Goal: Task Accomplishment & Management: Complete application form

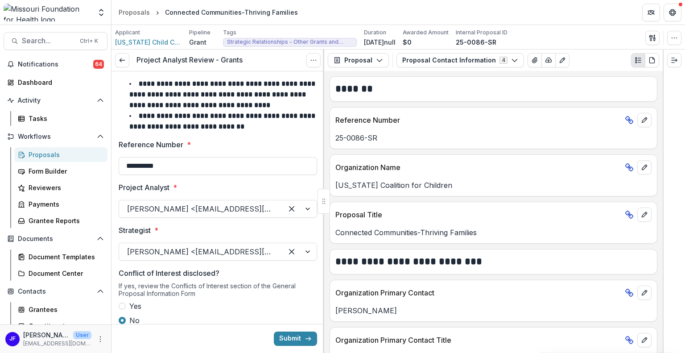
scroll to position [11, 0]
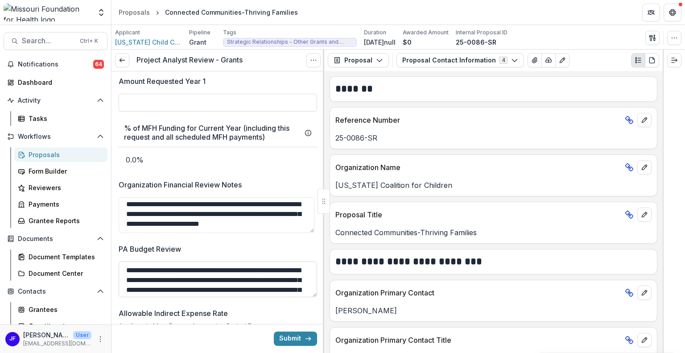
click at [294, 284] on textarea "PA Budget Review" at bounding box center [218, 279] width 198 height 36
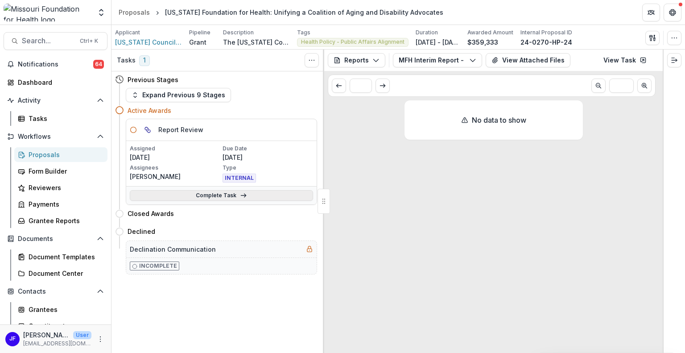
click at [215, 193] on link "Complete Task" at bounding box center [221, 195] width 183 height 11
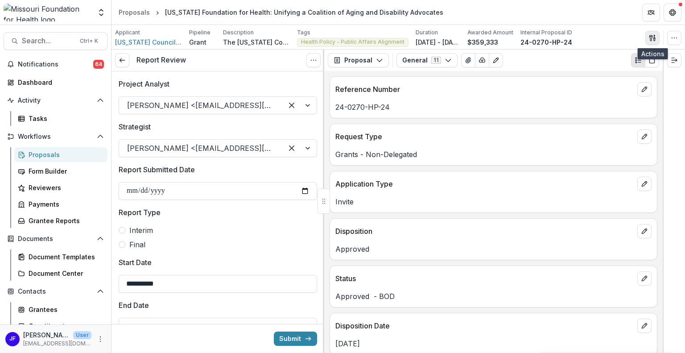
click at [653, 35] on icon "button" at bounding box center [652, 37] width 7 height 7
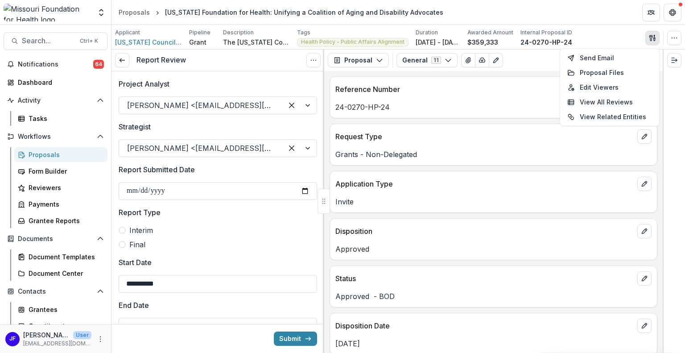
click at [591, 29] on div "Applicant Missouri Council On Aging Pipeline Grant Description The Missouri Cou…" at bounding box center [398, 38] width 566 height 18
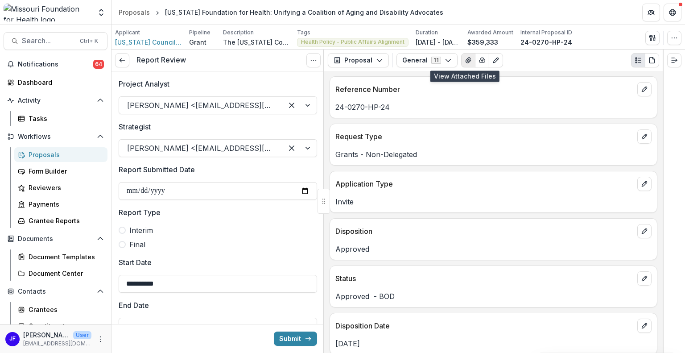
click at [464, 63] on icon "View Attached Files" at bounding box center [467, 60] width 7 height 7
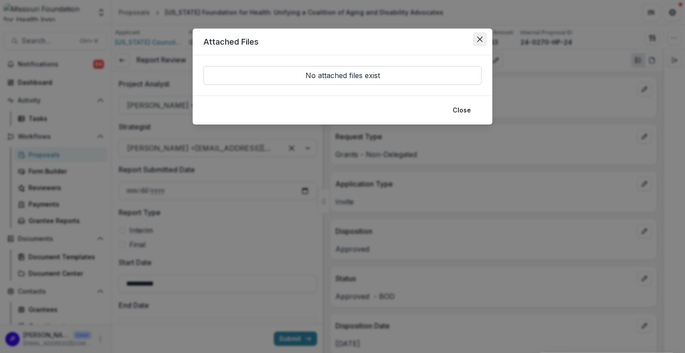
click at [481, 38] on icon "Close" at bounding box center [479, 39] width 5 height 5
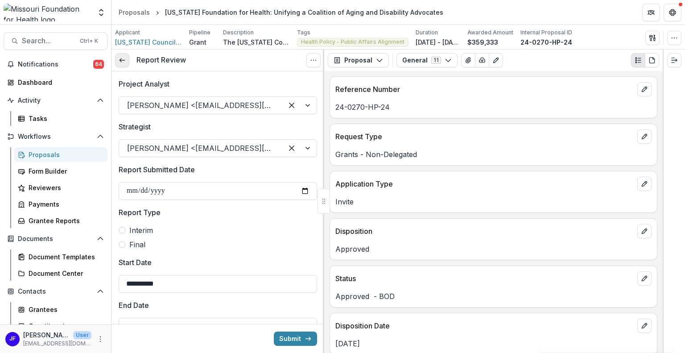
click at [120, 57] on icon at bounding box center [122, 60] width 7 height 7
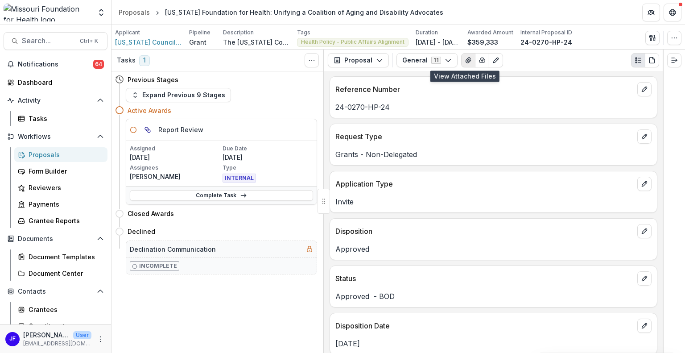
click at [465, 61] on icon "View Attached Files" at bounding box center [467, 59] width 5 height 5
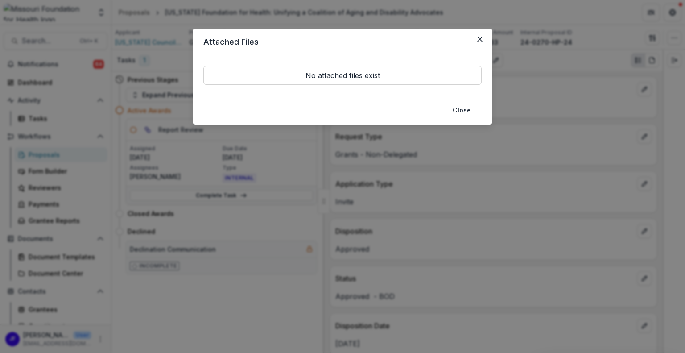
drag, startPoint x: 478, startPoint y: 37, endPoint x: 471, endPoint y: 43, distance: 9.3
click at [478, 38] on icon "Close" at bounding box center [479, 39] width 5 height 5
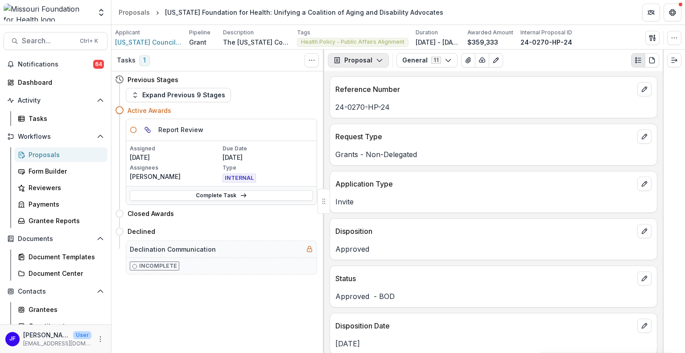
click at [350, 64] on button "Proposal" at bounding box center [358, 60] width 61 height 14
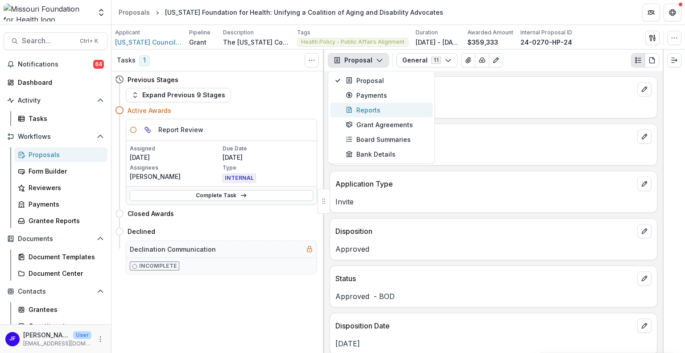
click at [361, 110] on div "Reports" at bounding box center [386, 109] width 82 height 9
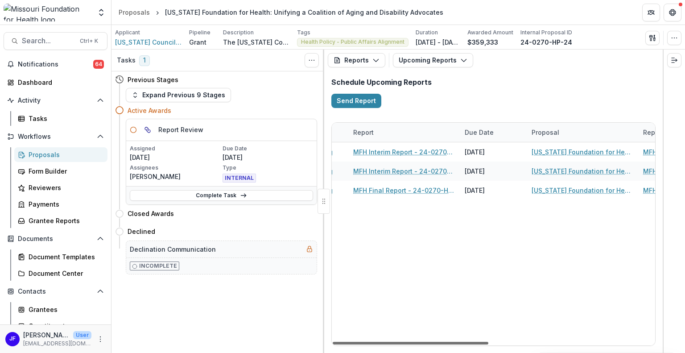
scroll to position [0, 168]
drag, startPoint x: 389, startPoint y: 341, endPoint x: 469, endPoint y: 354, distance: 81.3
click at [469, 344] on div at bounding box center [411, 342] width 156 height 3
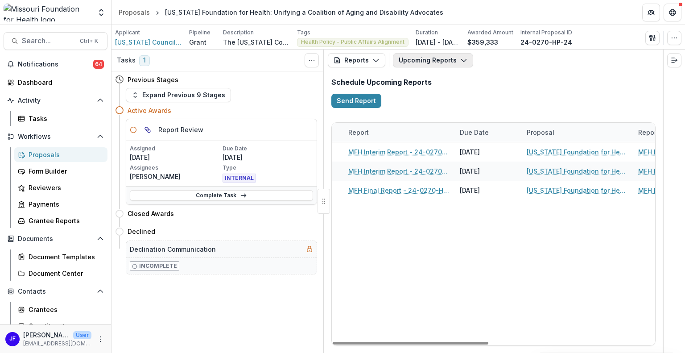
click at [430, 53] on button "Upcoming Reports" at bounding box center [433, 60] width 80 height 14
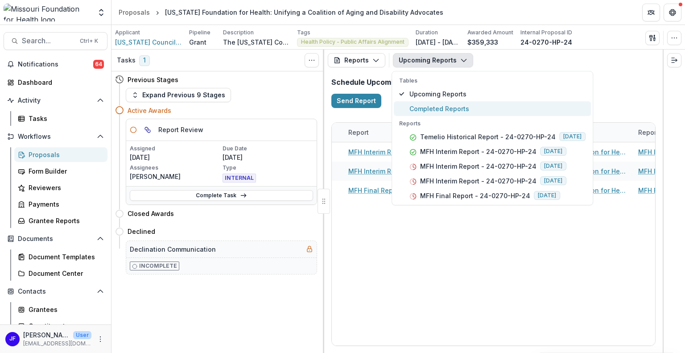
click at [434, 107] on span "Completed Reports" at bounding box center [497, 108] width 176 height 9
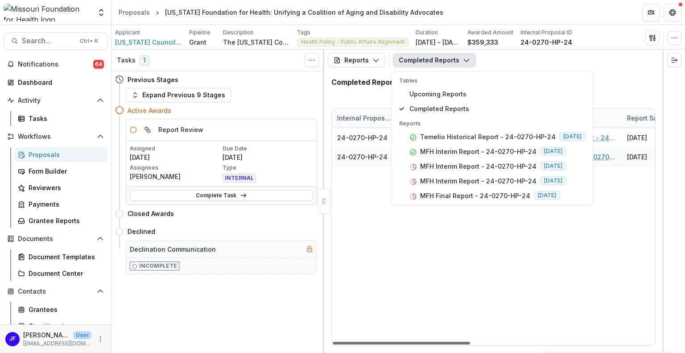
click at [424, 343] on div at bounding box center [401, 342] width 137 height 3
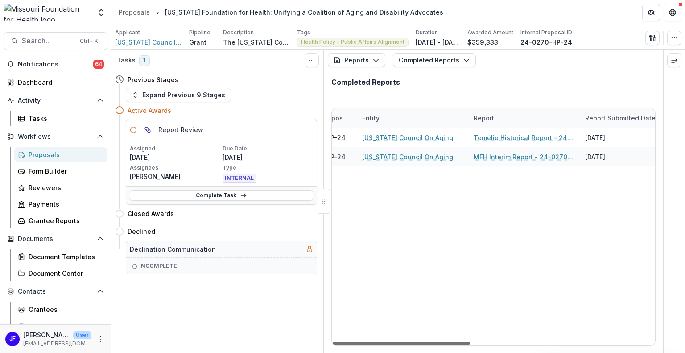
scroll to position [0, 9]
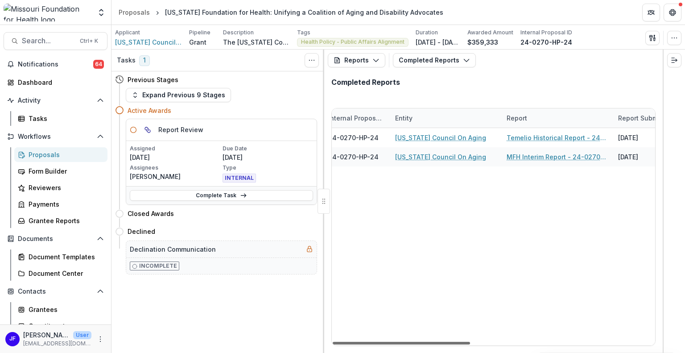
click at [428, 341] on div at bounding box center [401, 342] width 137 height 3
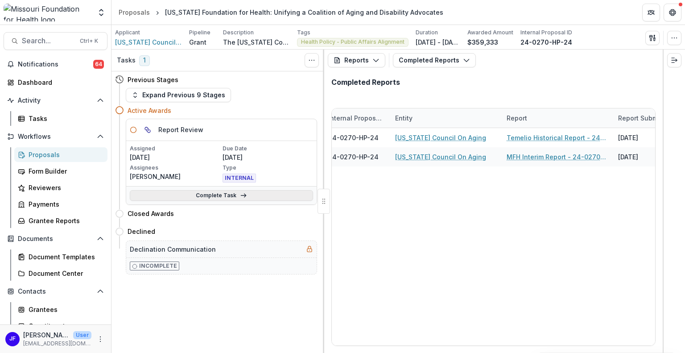
click at [219, 197] on link "Complete Task" at bounding box center [221, 195] width 183 height 11
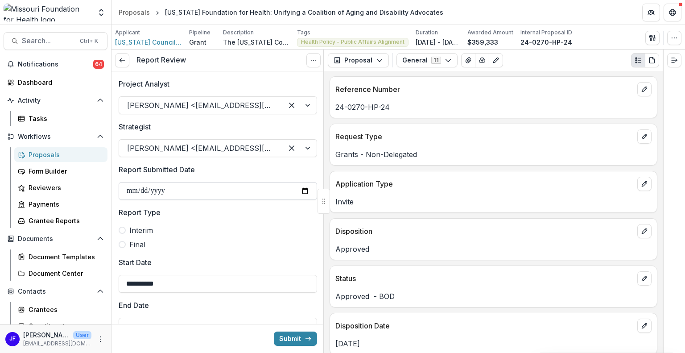
click at [135, 189] on input "Report Submitted Date" at bounding box center [218, 191] width 198 height 18
type input "**********"
click at [123, 227] on span at bounding box center [122, 229] width 7 height 7
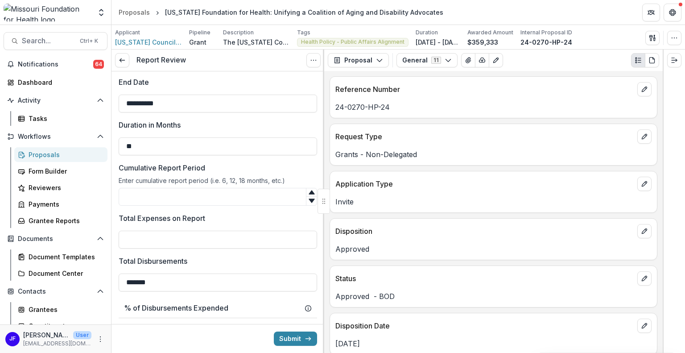
scroll to position [267, 0]
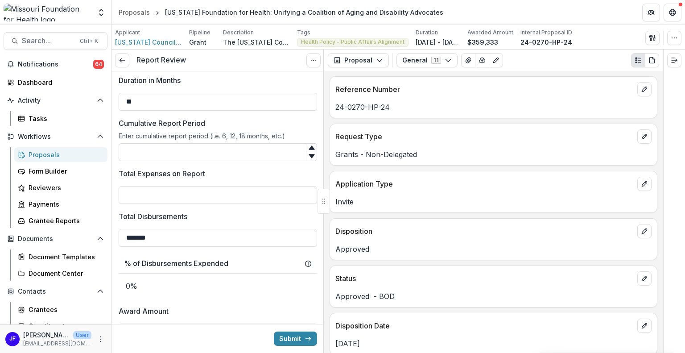
click at [211, 149] on input "Cumulative Report Period" at bounding box center [218, 152] width 198 height 18
type input "*"
click at [197, 190] on input "Total Expenses on Report" at bounding box center [218, 195] width 198 height 18
type input "*******"
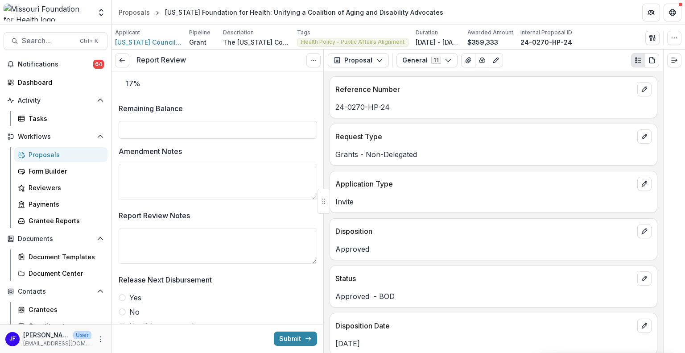
scroll to position [579, 0]
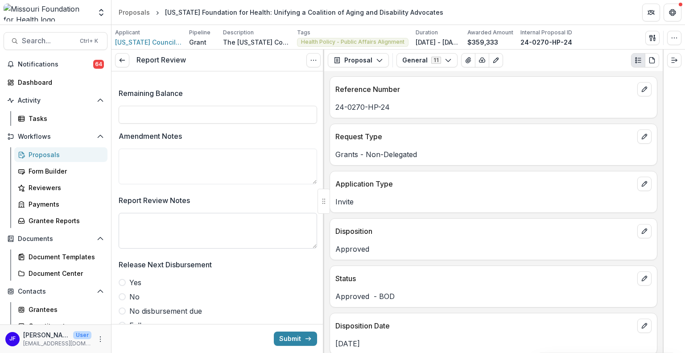
click at [232, 235] on textarea "Report Review Notes" at bounding box center [218, 231] width 198 height 36
drag, startPoint x: 282, startPoint y: 230, endPoint x: 172, endPoint y: 222, distance: 109.9
click at [172, 222] on textarea "**********" at bounding box center [218, 231] width 198 height 36
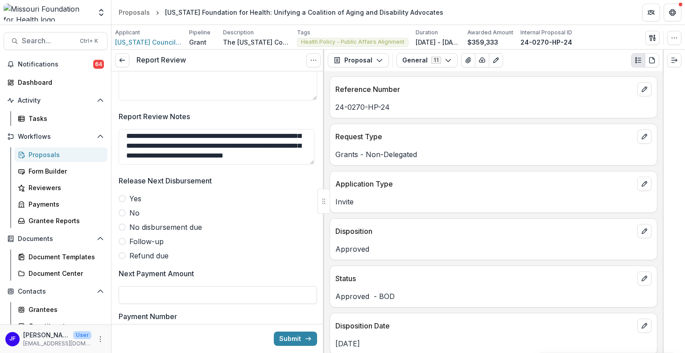
scroll to position [669, 0]
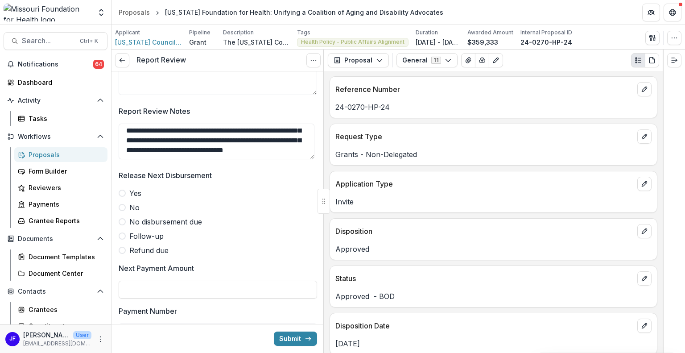
type textarea "**********"
click at [123, 236] on span at bounding box center [122, 235] width 7 height 7
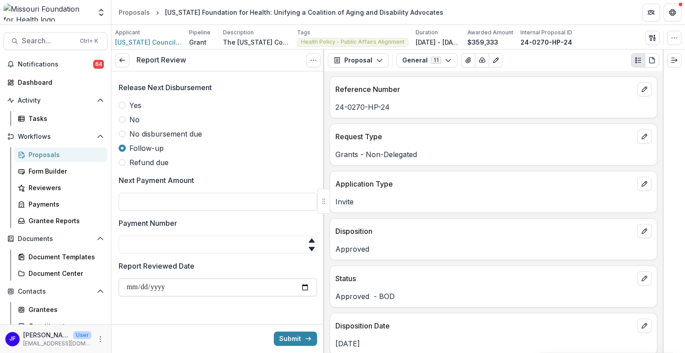
click at [125, 284] on input "Report Reviewed Date" at bounding box center [218, 287] width 198 height 18
type input "**********"
click at [172, 315] on div at bounding box center [217, 317] width 213 height 14
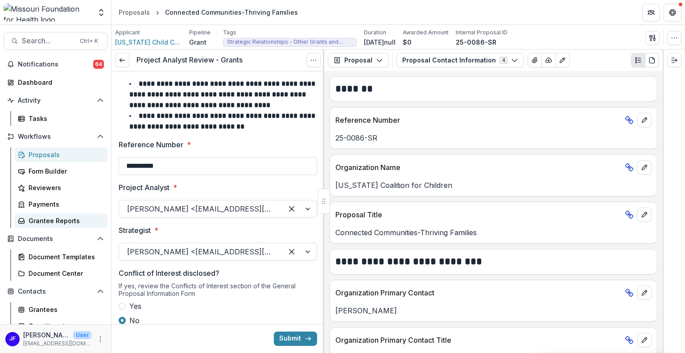
scroll to position [11, 0]
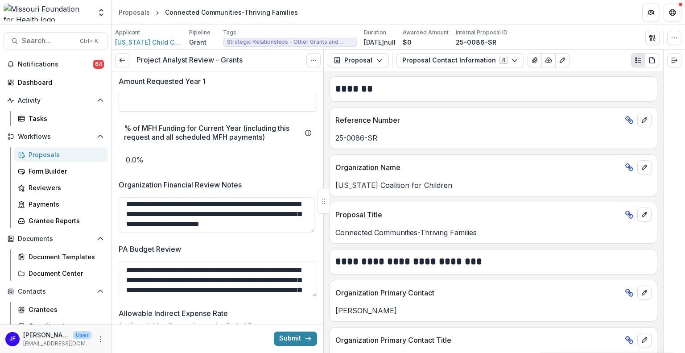
click at [41, 152] on div "Proposals" at bounding box center [65, 154] width 72 height 9
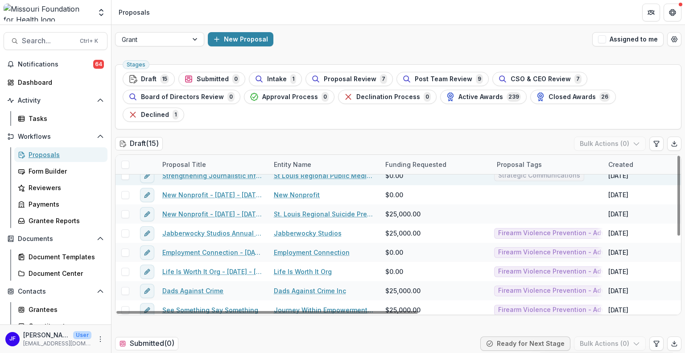
scroll to position [147, 0]
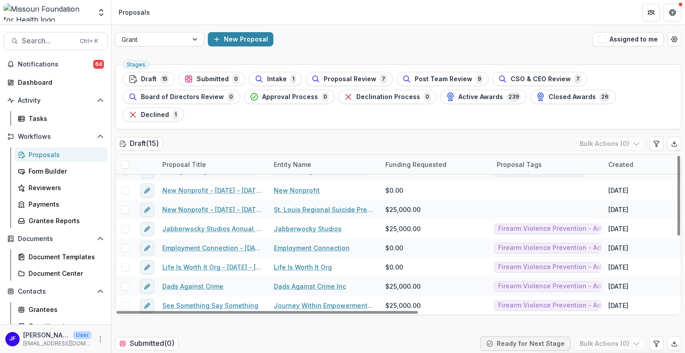
drag, startPoint x: 601, startPoint y: 148, endPoint x: 661, endPoint y: 148, distance: 60.6
click at [661, 155] on div "Proposal Title Entity Name Funding Requested Proposal Tags Created Submitted Da…" at bounding box center [637, 164] width 1044 height 19
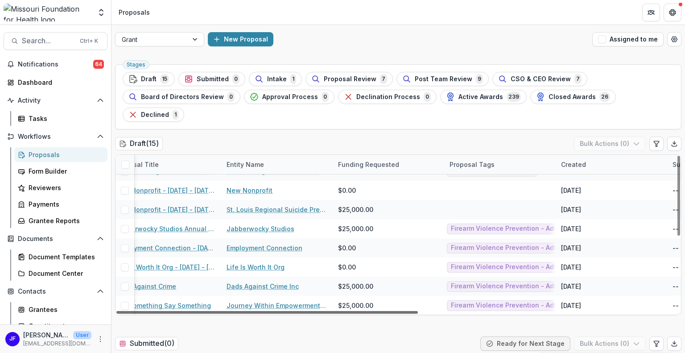
scroll to position [147, 61]
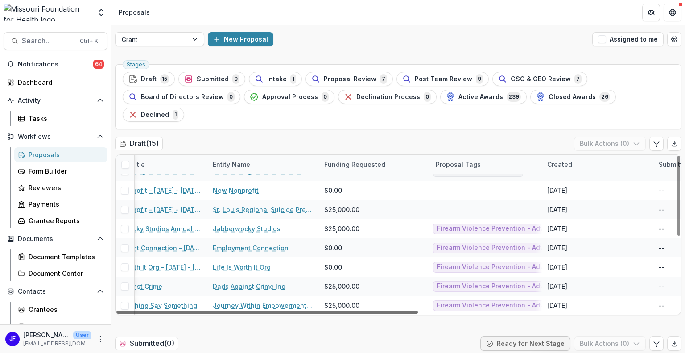
drag, startPoint x: 395, startPoint y: 293, endPoint x: 428, endPoint y: 292, distance: 32.6
click at [418, 311] on div at bounding box center [266, 312] width 301 height 3
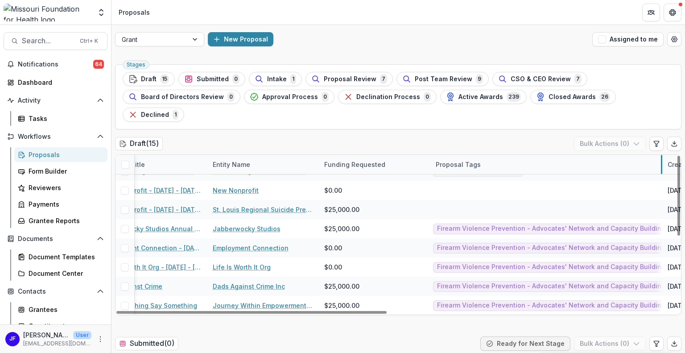
drag, startPoint x: 540, startPoint y: 148, endPoint x: 661, endPoint y: 154, distance: 120.5
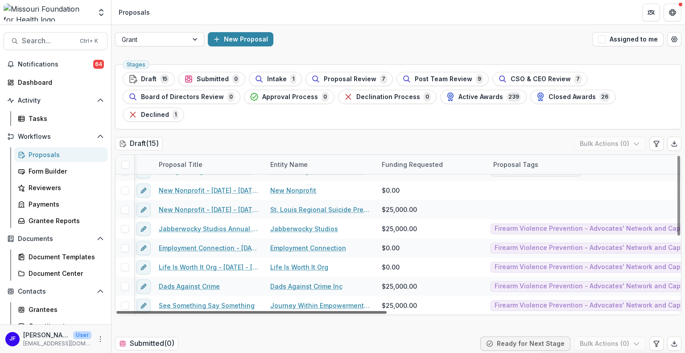
scroll to position [147, 0]
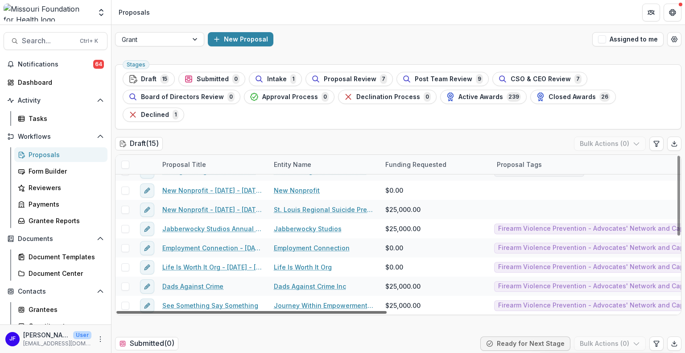
drag, startPoint x: 320, startPoint y: 293, endPoint x: 250, endPoint y: 294, distance: 70.0
click at [250, 311] on div at bounding box center [251, 312] width 270 height 3
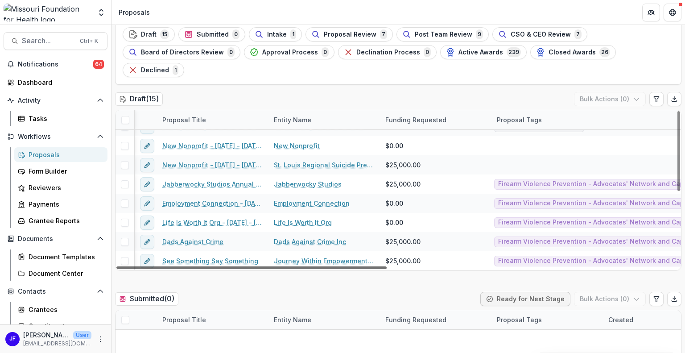
scroll to position [147, 162]
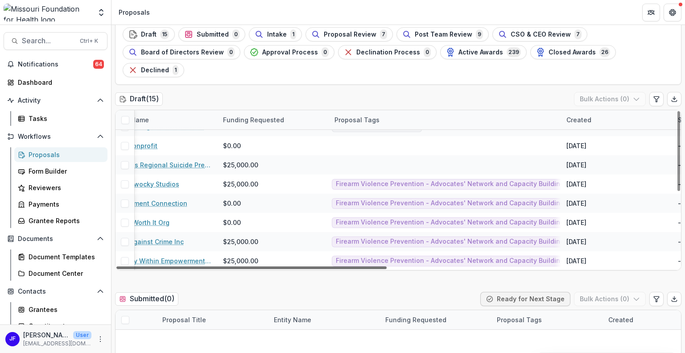
drag, startPoint x: 312, startPoint y: 249, endPoint x: 389, endPoint y: 249, distance: 77.6
click at [386, 266] on div at bounding box center [251, 267] width 270 height 3
drag, startPoint x: 677, startPoint y: 192, endPoint x: 674, endPoint y: 210, distance: 18.5
click at [677, 191] on div at bounding box center [678, 151] width 3 height 80
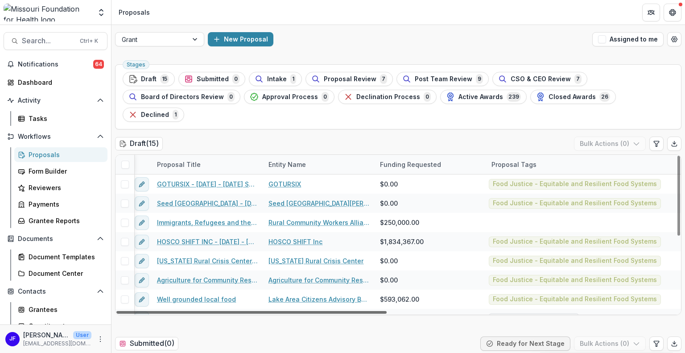
scroll to position [0, 0]
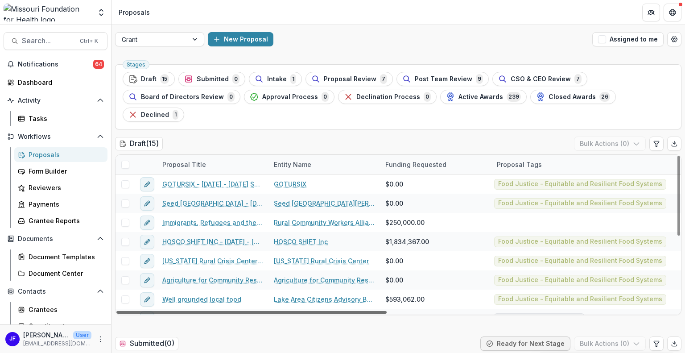
drag, startPoint x: 427, startPoint y: 293, endPoint x: 304, endPoint y: 293, distance: 123.0
click at [304, 311] on div at bounding box center [251, 312] width 270 height 3
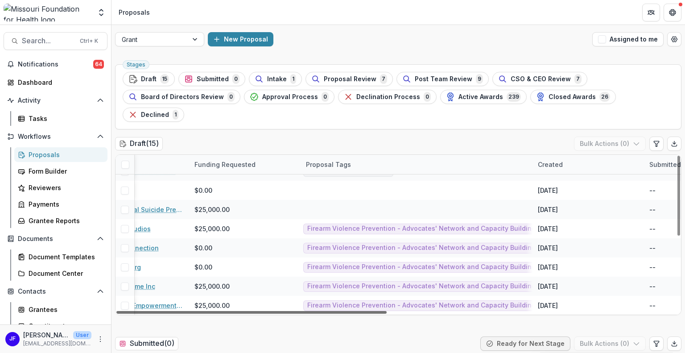
scroll to position [147, 194]
drag, startPoint x: 328, startPoint y: 294, endPoint x: 421, endPoint y: 296, distance: 93.2
click at [386, 311] on div at bounding box center [251, 312] width 270 height 3
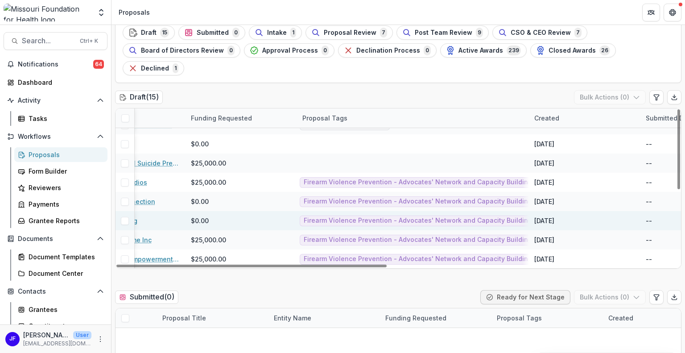
scroll to position [0, 0]
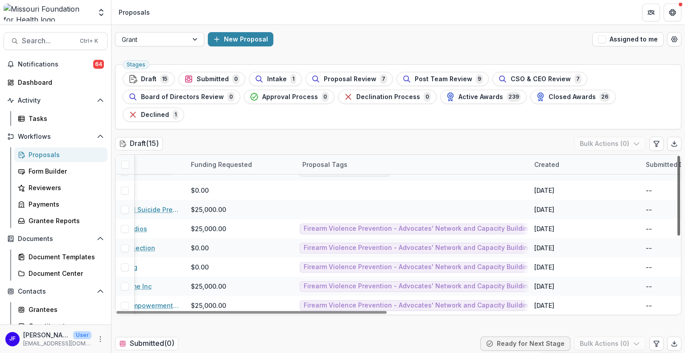
drag, startPoint x: 676, startPoint y: 225, endPoint x: 673, endPoint y: 233, distance: 8.5
click at [677, 233] on div at bounding box center [678, 196] width 3 height 80
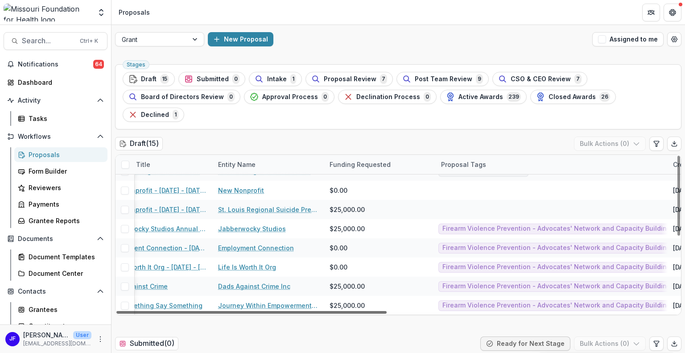
scroll to position [147, 0]
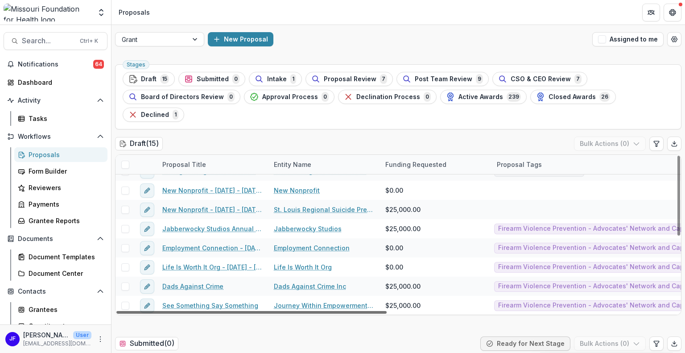
drag, startPoint x: 348, startPoint y: 292, endPoint x: 236, endPoint y: 294, distance: 112.3
click at [236, 311] on div at bounding box center [251, 312] width 270 height 3
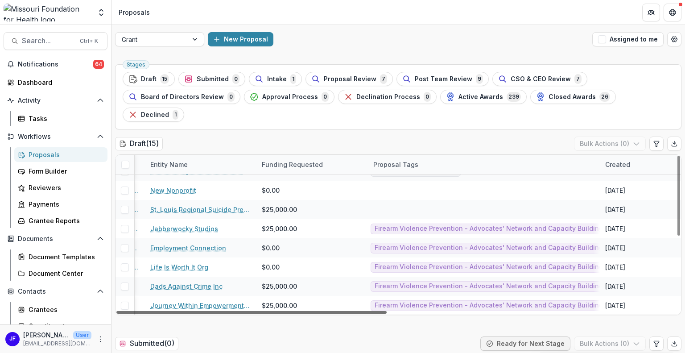
scroll to position [147, 127]
drag, startPoint x: 310, startPoint y: 293, endPoint x: 371, endPoint y: 294, distance: 61.1
click at [371, 311] on div at bounding box center [251, 312] width 270 height 3
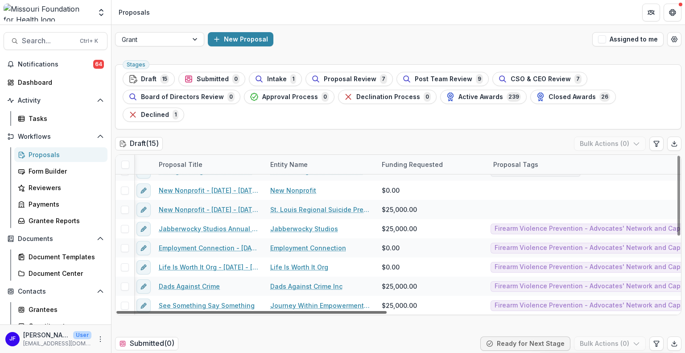
scroll to position [147, 0]
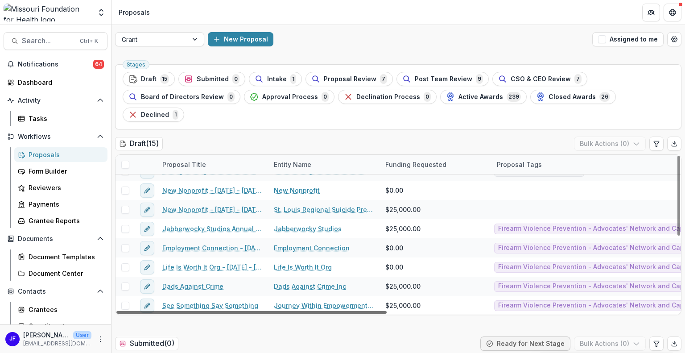
drag, startPoint x: 271, startPoint y: 293, endPoint x: 189, endPoint y: 293, distance: 82.0
click at [189, 311] on div at bounding box center [251, 312] width 270 height 3
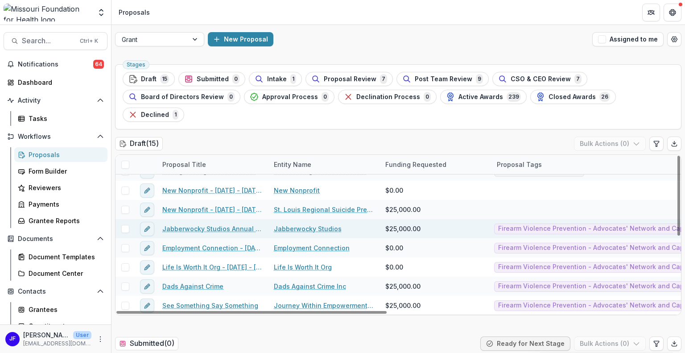
click at [228, 224] on link "Jabberwocky Studios Annual Arts and STEAM Education [DATE]-[DATE]" at bounding box center [212, 228] width 101 height 9
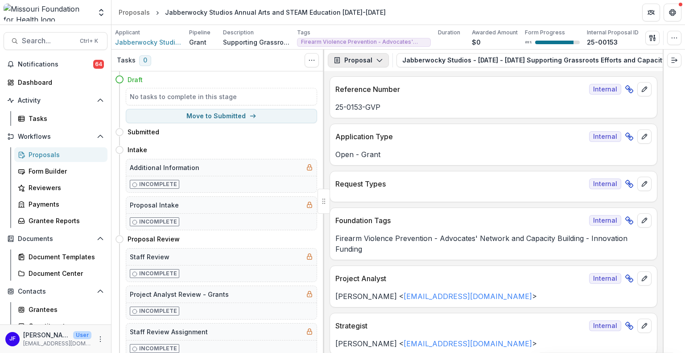
click at [372, 58] on button "Proposal" at bounding box center [358, 60] width 61 height 14
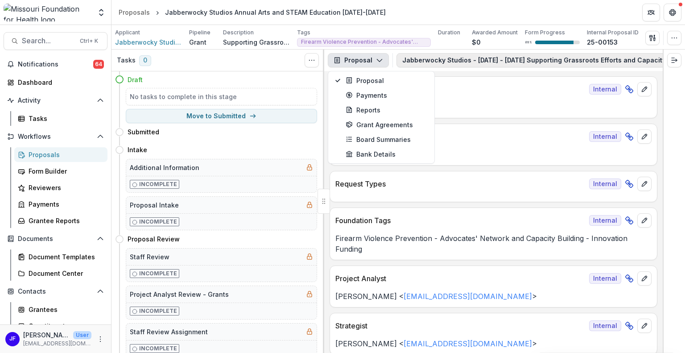
click at [458, 60] on button "Jabberwocky Studios - [DATE] - [DATE] Supporting Grassroots Efforts and Capacit…" at bounding box center [616, 60] width 441 height 14
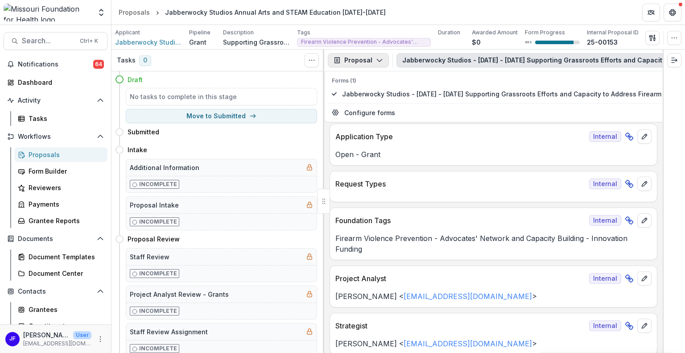
click at [376, 61] on icon "button" at bounding box center [379, 60] width 7 height 7
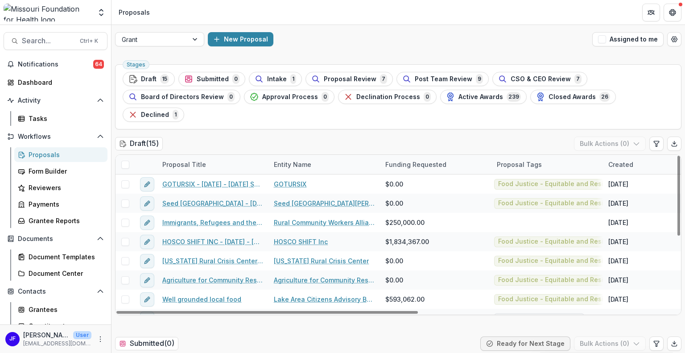
scroll to position [89, 0]
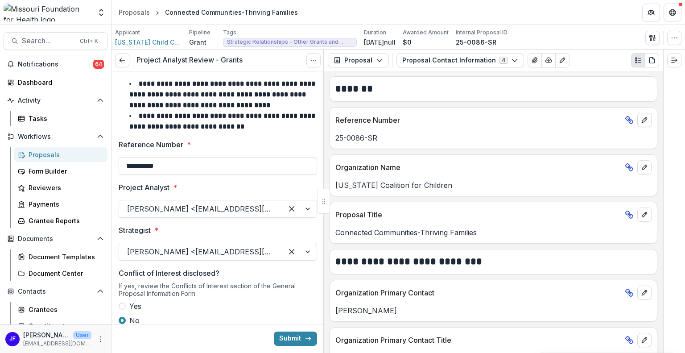
click at [37, 154] on div "Proposals" at bounding box center [65, 154] width 72 height 9
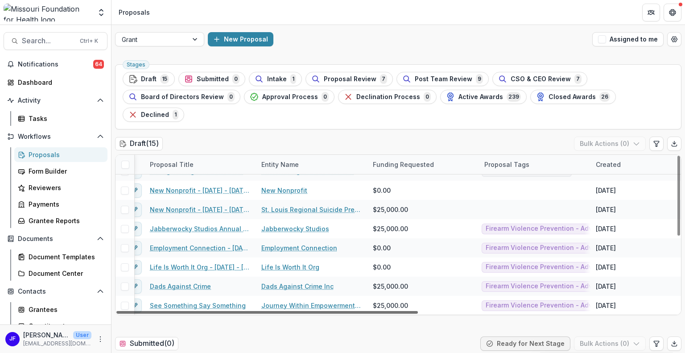
scroll to position [147, 0]
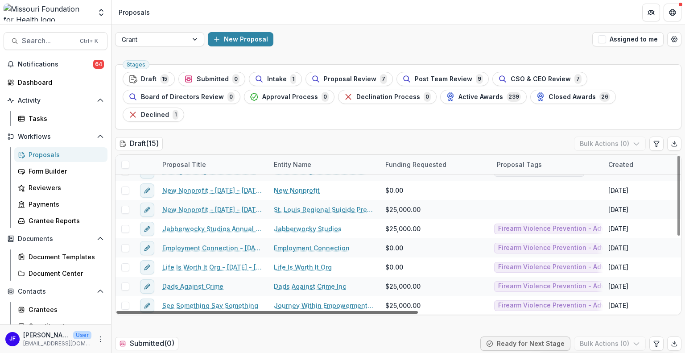
drag, startPoint x: 260, startPoint y: 292, endPoint x: 231, endPoint y: 298, distance: 29.9
click at [231, 311] on div at bounding box center [266, 312] width 301 height 3
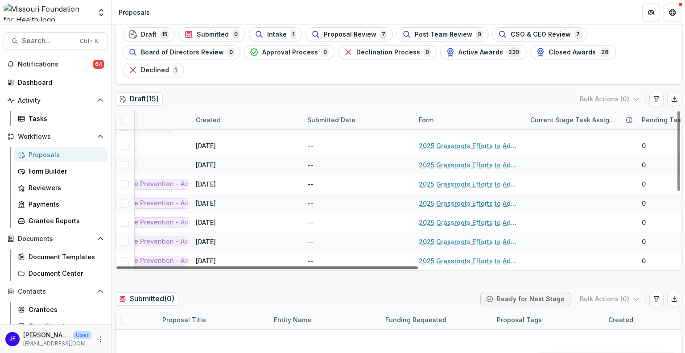
scroll to position [147, 416]
drag, startPoint x: 411, startPoint y: 250, endPoint x: 633, endPoint y: 251, distance: 222.0
click at [418, 266] on div at bounding box center [266, 267] width 301 height 3
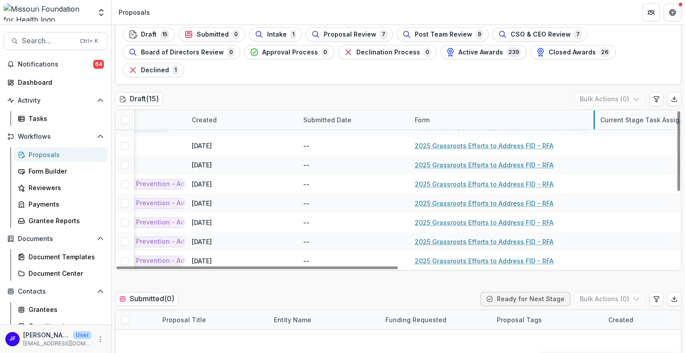
drag, startPoint x: 519, startPoint y: 100, endPoint x: 593, endPoint y: 106, distance: 74.2
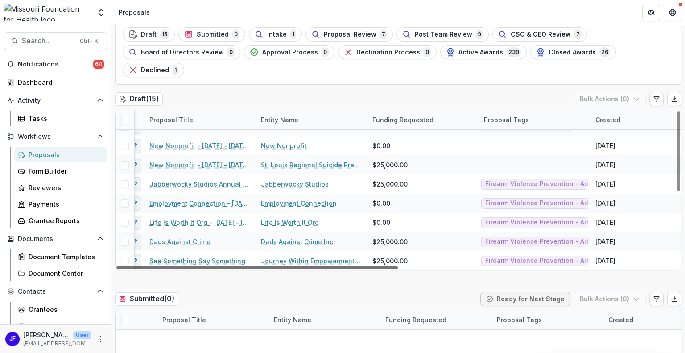
scroll to position [147, 0]
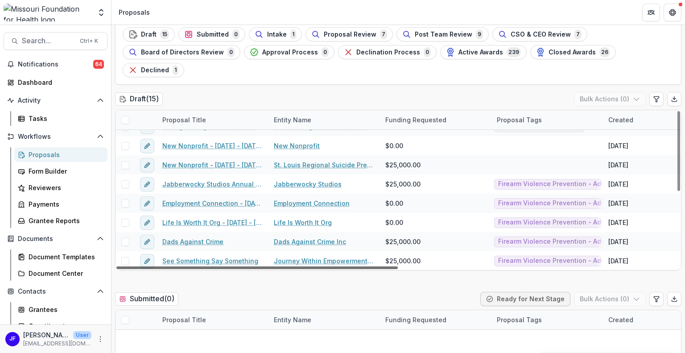
drag, startPoint x: 538, startPoint y: 249, endPoint x: 311, endPoint y: 249, distance: 226.9
click at [311, 266] on div at bounding box center [256, 267] width 281 height 3
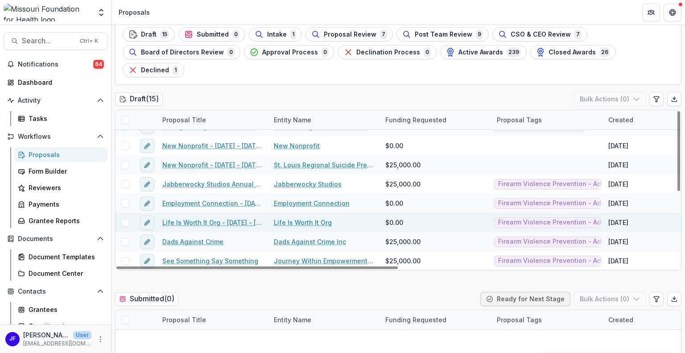
scroll to position [103, 0]
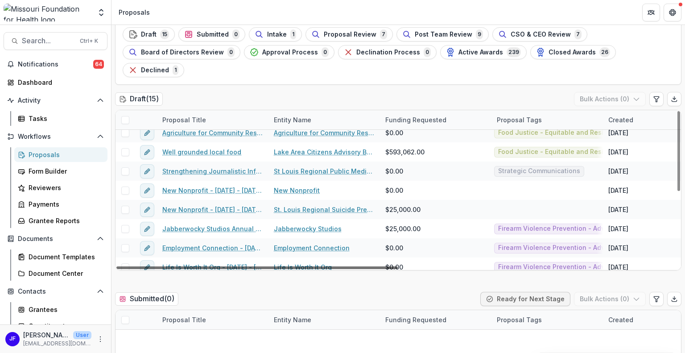
click at [341, 266] on div at bounding box center [256, 267] width 281 height 3
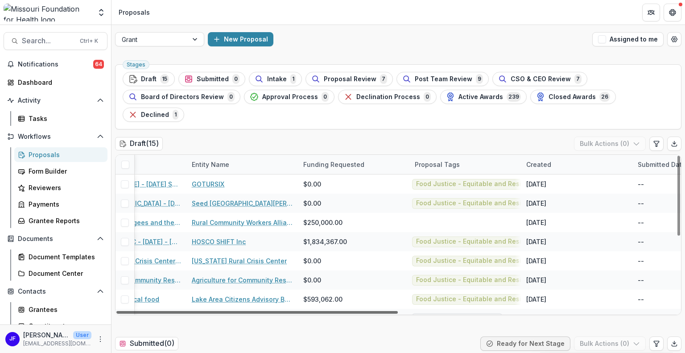
scroll to position [0, 101]
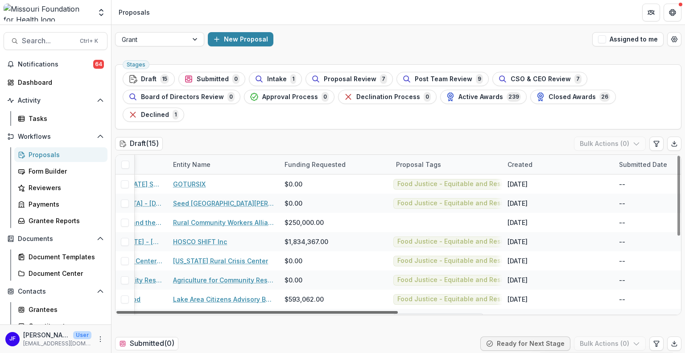
drag, startPoint x: 360, startPoint y: 293, endPoint x: 413, endPoint y: 296, distance: 53.1
click at [398, 311] on div at bounding box center [256, 312] width 281 height 3
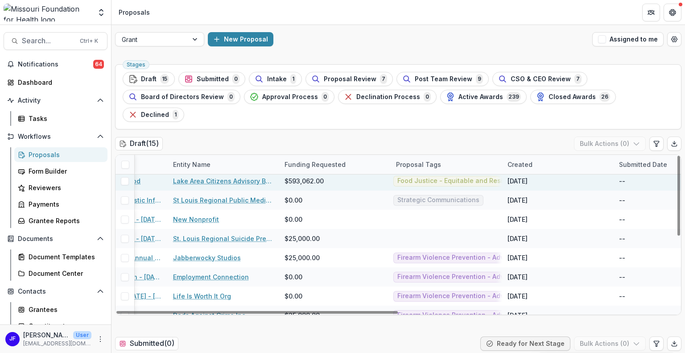
scroll to position [134, 101]
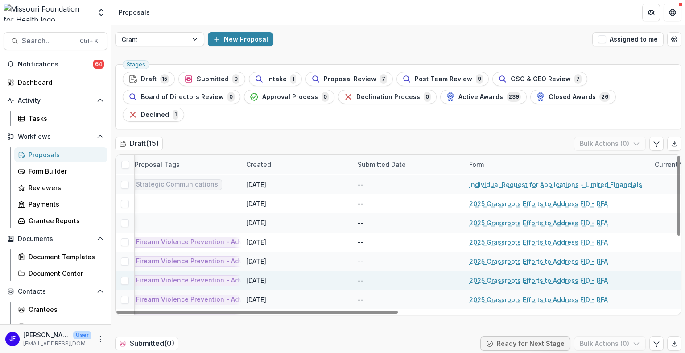
drag, startPoint x: 385, startPoint y: 294, endPoint x: 597, endPoint y: 256, distance: 215.4
click at [398, 311] on div at bounding box center [256, 312] width 281 height 3
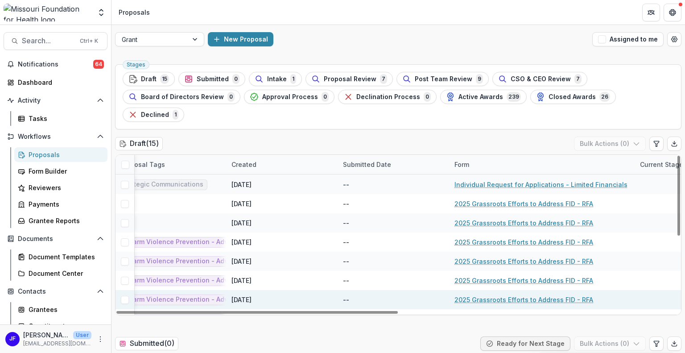
scroll to position [147, 377]
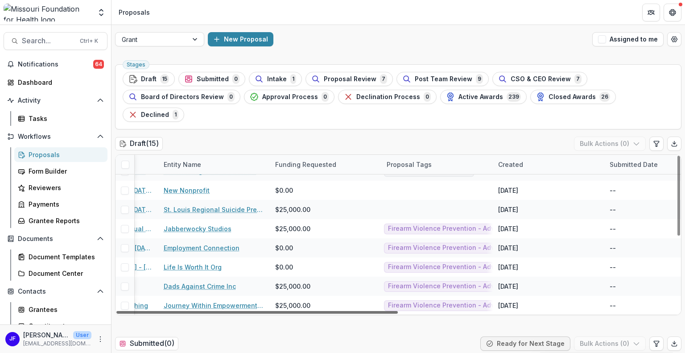
drag, startPoint x: 533, startPoint y: 294, endPoint x: 402, endPoint y: 296, distance: 131.1
click at [398, 311] on div at bounding box center [256, 312] width 281 height 3
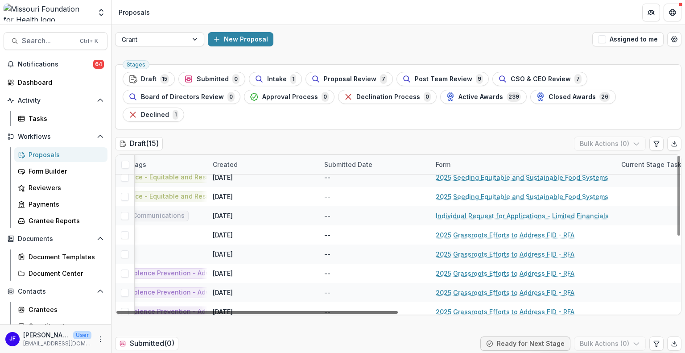
scroll to position [103, 405]
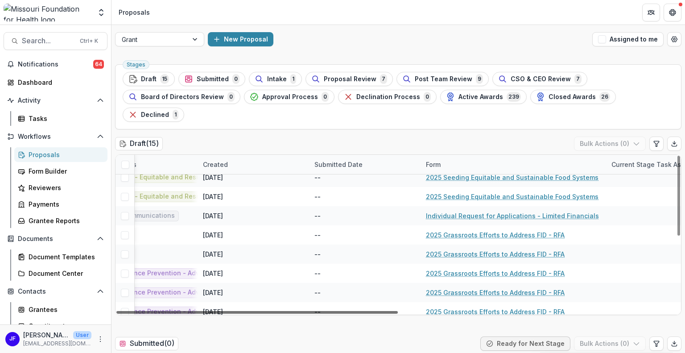
drag, startPoint x: 428, startPoint y: 292, endPoint x: 571, endPoint y: 295, distance: 142.7
click at [398, 311] on div at bounding box center [256, 312] width 281 height 3
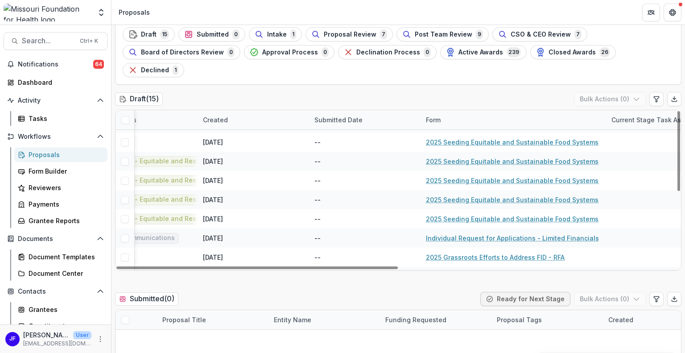
scroll to position [13, 405]
